Goal: Task Accomplishment & Management: Complete application form

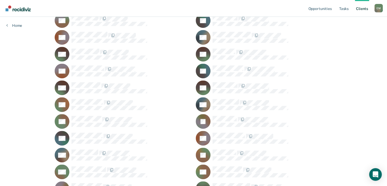
scroll to position [260, 0]
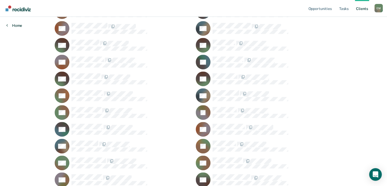
click at [20, 27] on link "Home" at bounding box center [14, 25] width 16 height 5
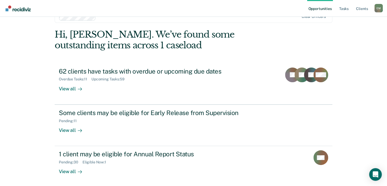
scroll to position [37, 0]
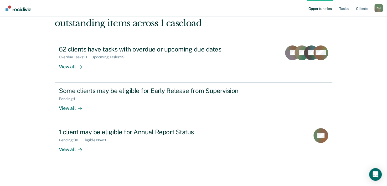
click at [194, 106] on div "Some clients may be eligible for Early Release from Supervision Pending : 11 Vi…" at bounding box center [157, 99] width 197 height 24
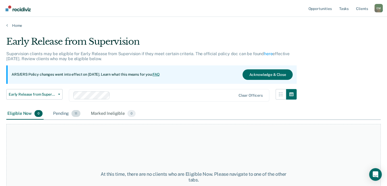
click at [76, 113] on span "11" at bounding box center [76, 113] width 9 height 7
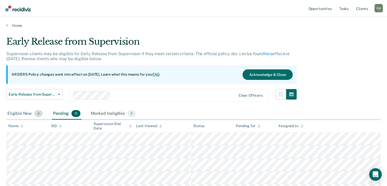
click at [38, 114] on span "0" at bounding box center [38, 113] width 8 height 7
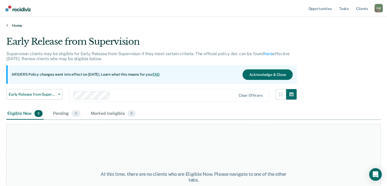
click at [8, 24] on link "Home" at bounding box center [193, 25] width 375 height 5
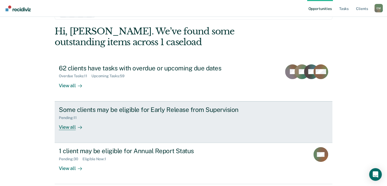
scroll to position [37, 0]
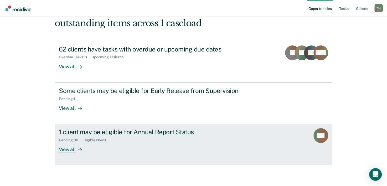
click at [191, 146] on div "1 client may be eligible for Annual Report Status Pending : 30 Eligible Now : 1…" at bounding box center [157, 140] width 197 height 24
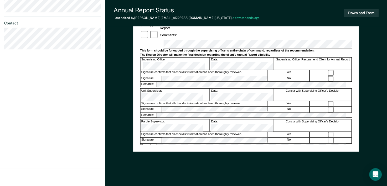
scroll to position [186, 0]
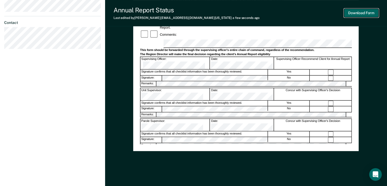
click at [360, 14] on button "Download Form" at bounding box center [361, 13] width 35 height 9
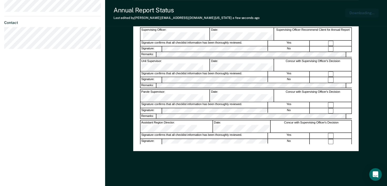
scroll to position [193, 0]
